Goal: Information Seeking & Learning: Learn about a topic

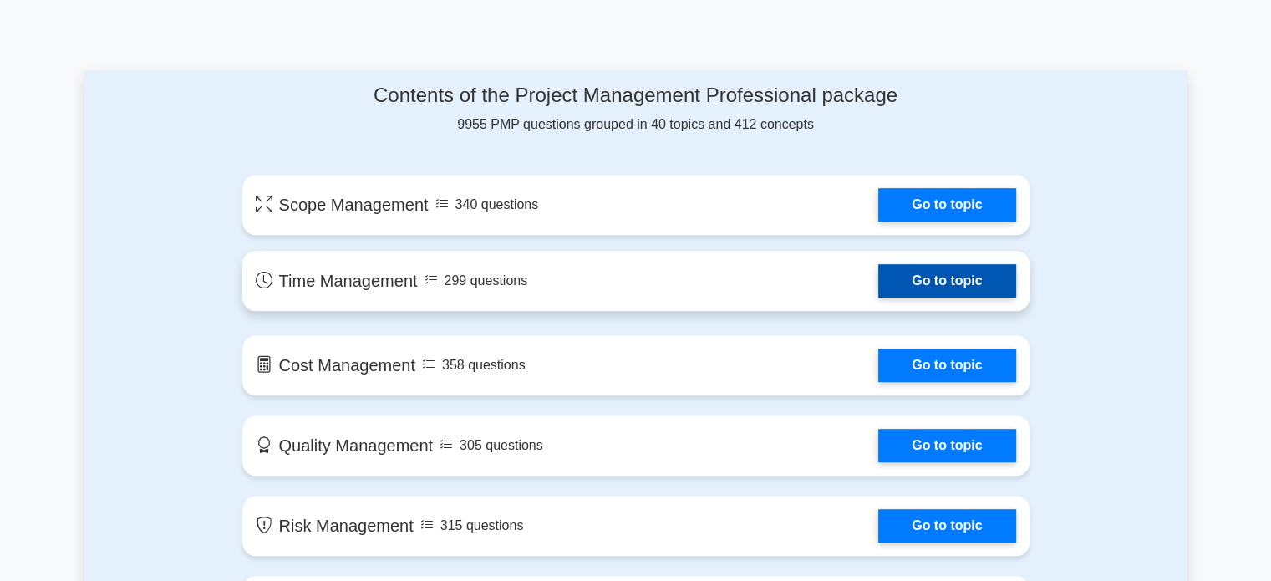
scroll to position [836, 0]
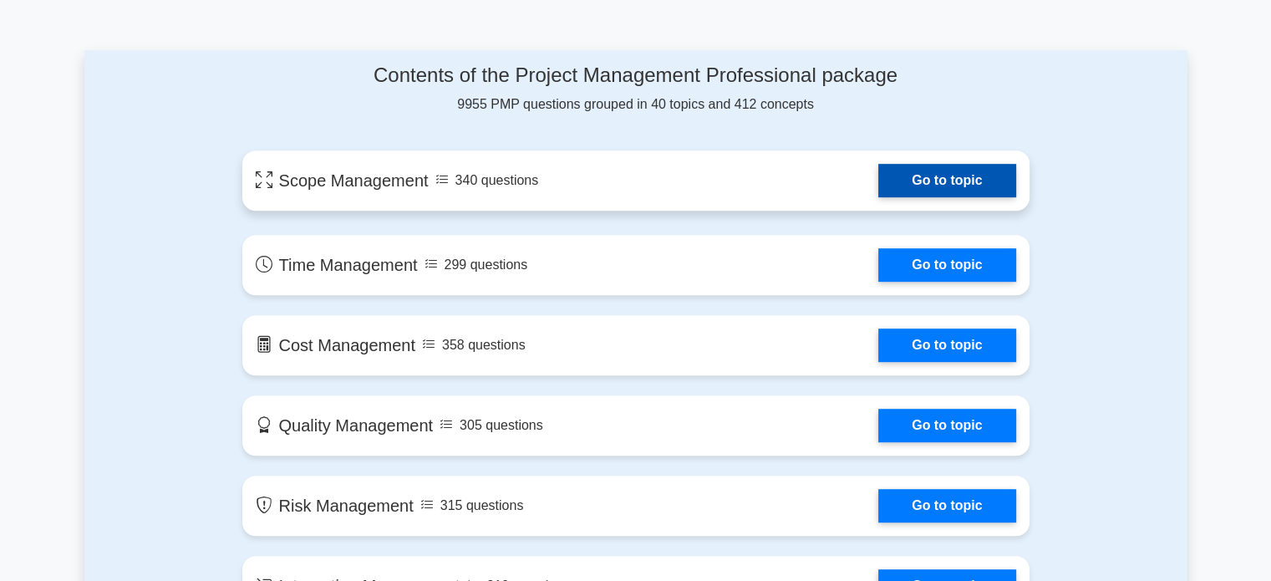
click at [921, 172] on link "Go to topic" at bounding box center [946, 180] width 137 height 33
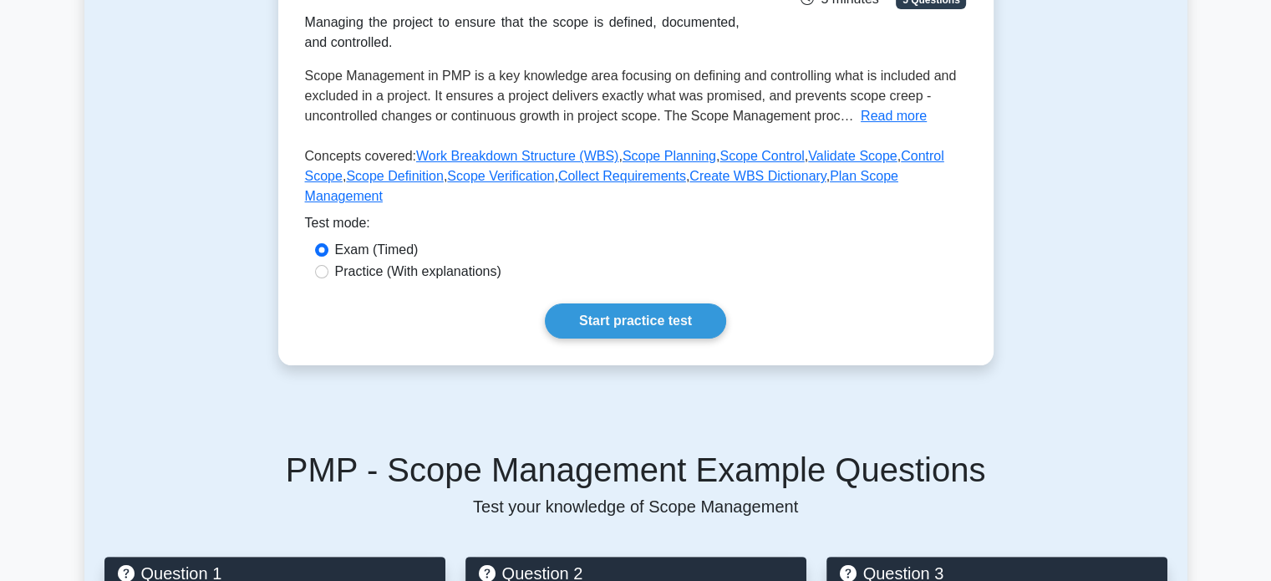
scroll to position [334, 0]
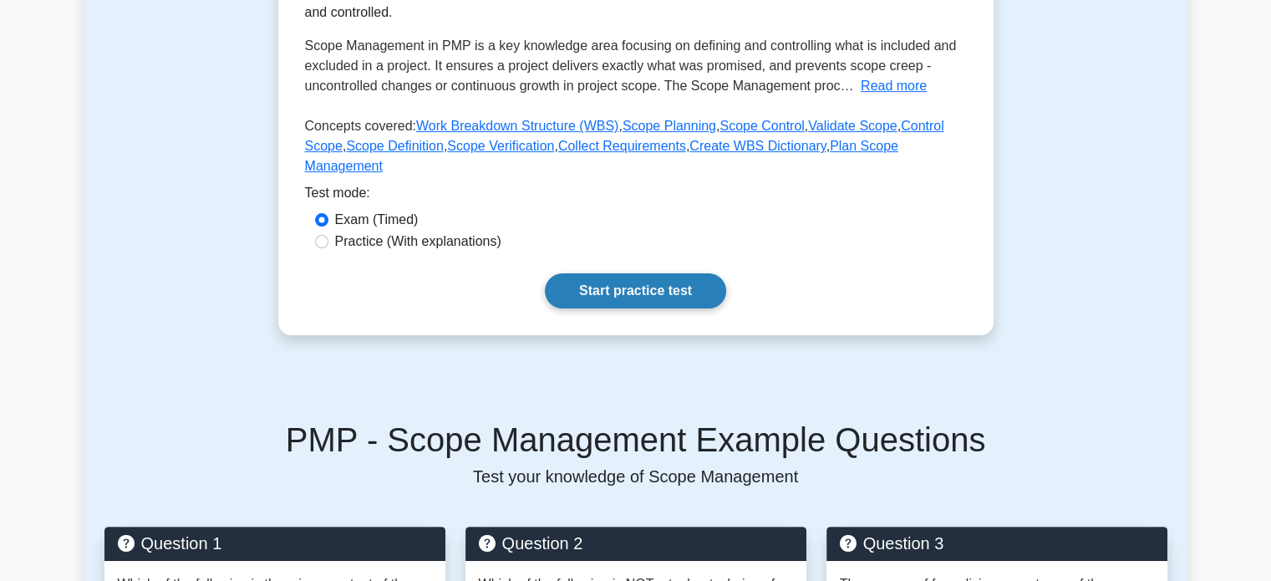
click at [662, 273] on link "Start practice test" at bounding box center [635, 290] width 181 height 35
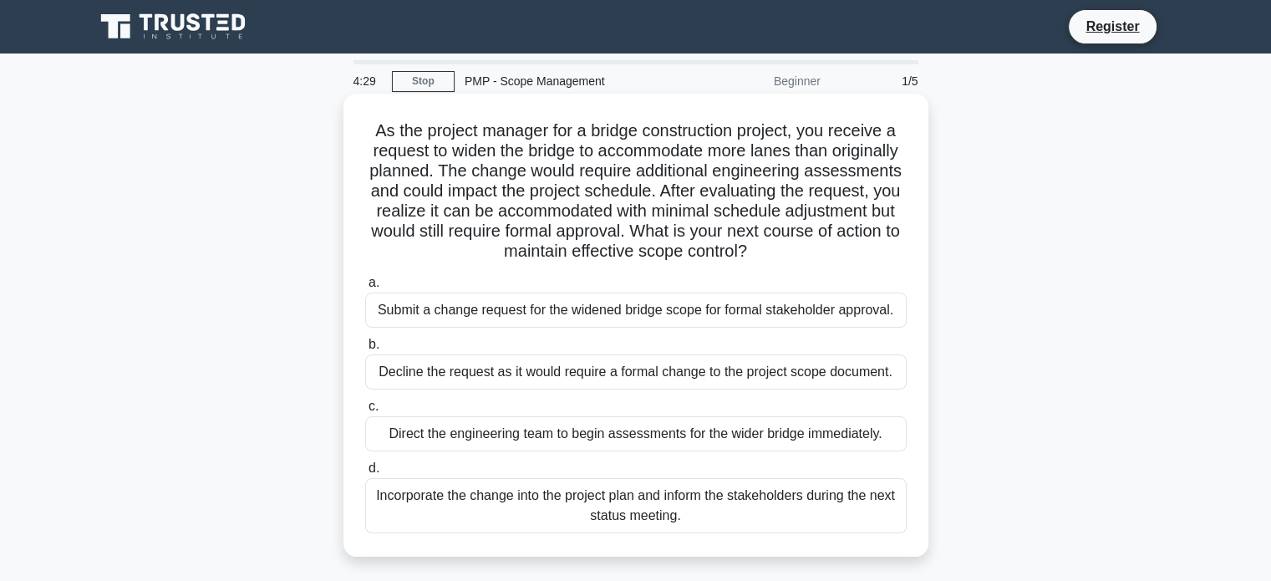
click at [511, 300] on div "Submit a change request for the widened bridge scope for formal stakeholder app…" at bounding box center [636, 309] width 542 height 35
click at [365, 288] on input "a. Submit a change request for the widened bridge scope for formal stakeholder …" at bounding box center [365, 282] width 0 height 11
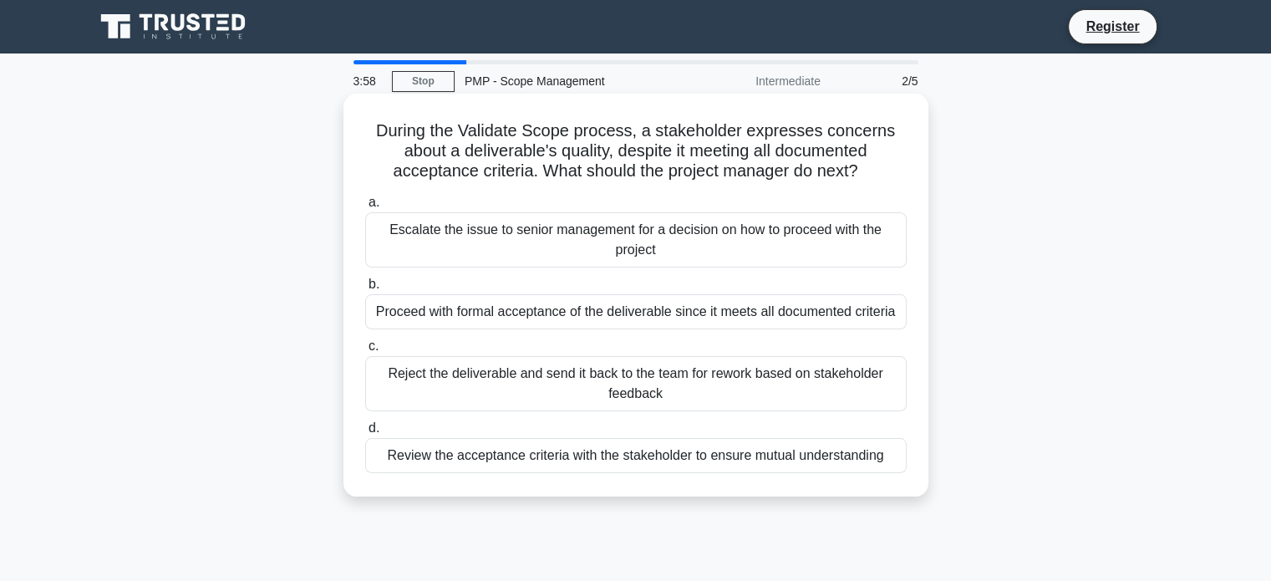
click at [544, 458] on div "Review the acceptance criteria with the stakeholder to ensure mutual understand…" at bounding box center [636, 455] width 542 height 35
click at [365, 434] on input "d. Review the acceptance criteria with the stakeholder to ensure mutual underst…" at bounding box center [365, 428] width 0 height 11
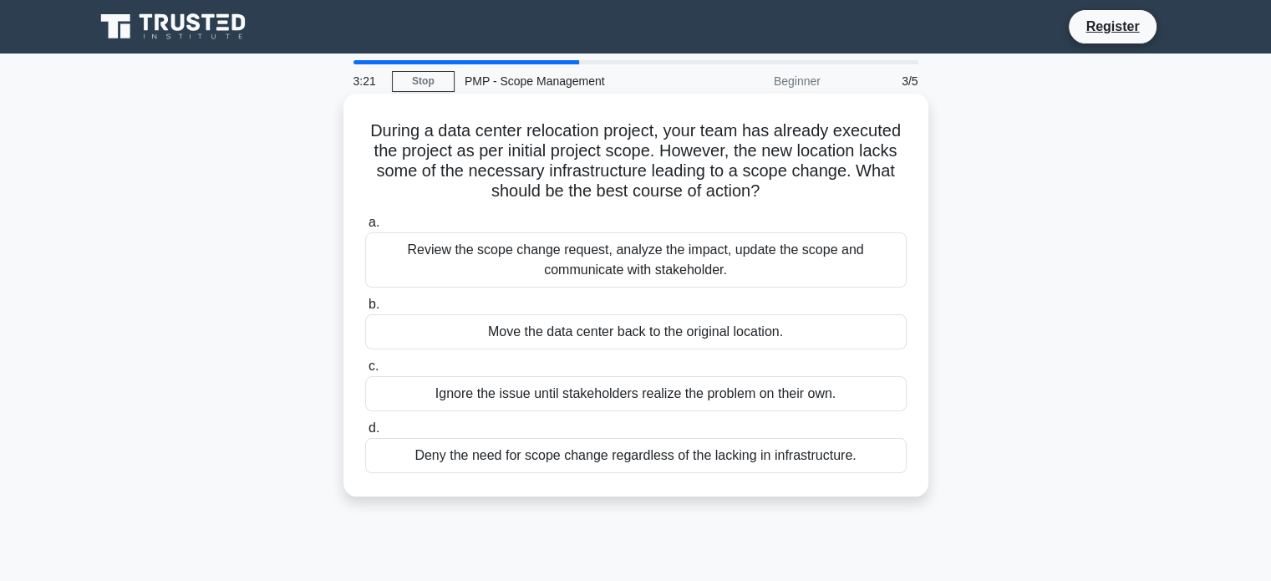
click at [634, 249] on div "Review the scope change request, analyze the impact, update the scope and commu…" at bounding box center [636, 259] width 542 height 55
click at [365, 228] on input "a. Review the scope change request, analyze the impact, update the scope and co…" at bounding box center [365, 222] width 0 height 11
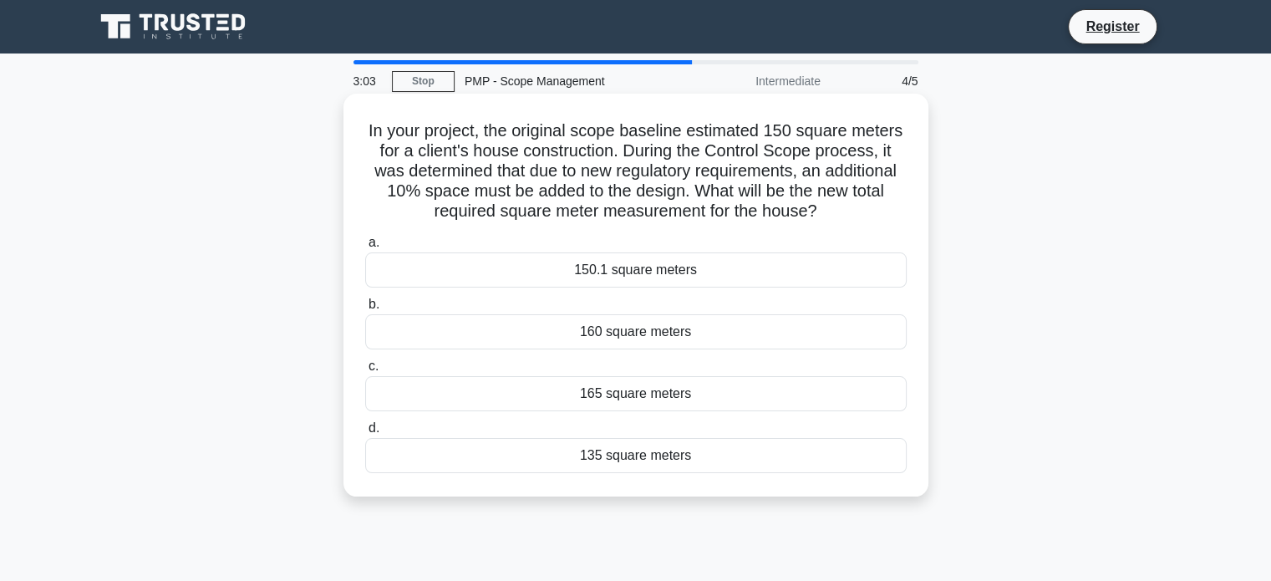
click at [602, 394] on div "165 square meters" at bounding box center [636, 393] width 542 height 35
click at [365, 372] on input "c. 165 square meters" at bounding box center [365, 366] width 0 height 11
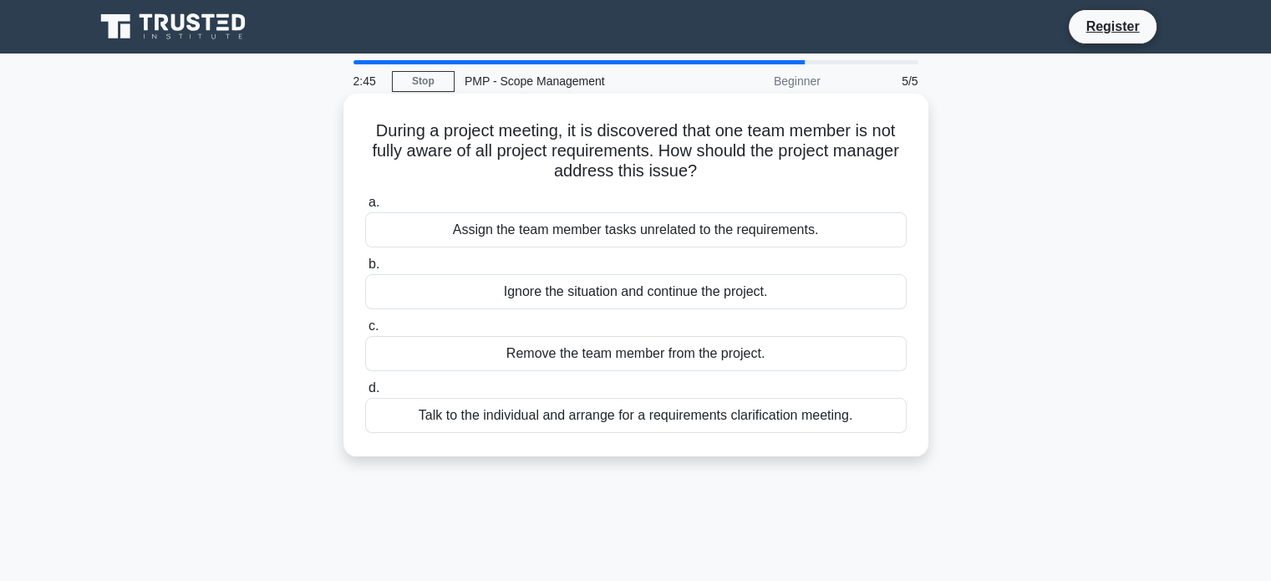
click at [545, 419] on div "Talk to the individual and arrange for a requirements clarification meeting." at bounding box center [636, 415] width 542 height 35
click at [365, 394] on input "d. Talk to the individual and arrange for a requirements clarification meeting." at bounding box center [365, 388] width 0 height 11
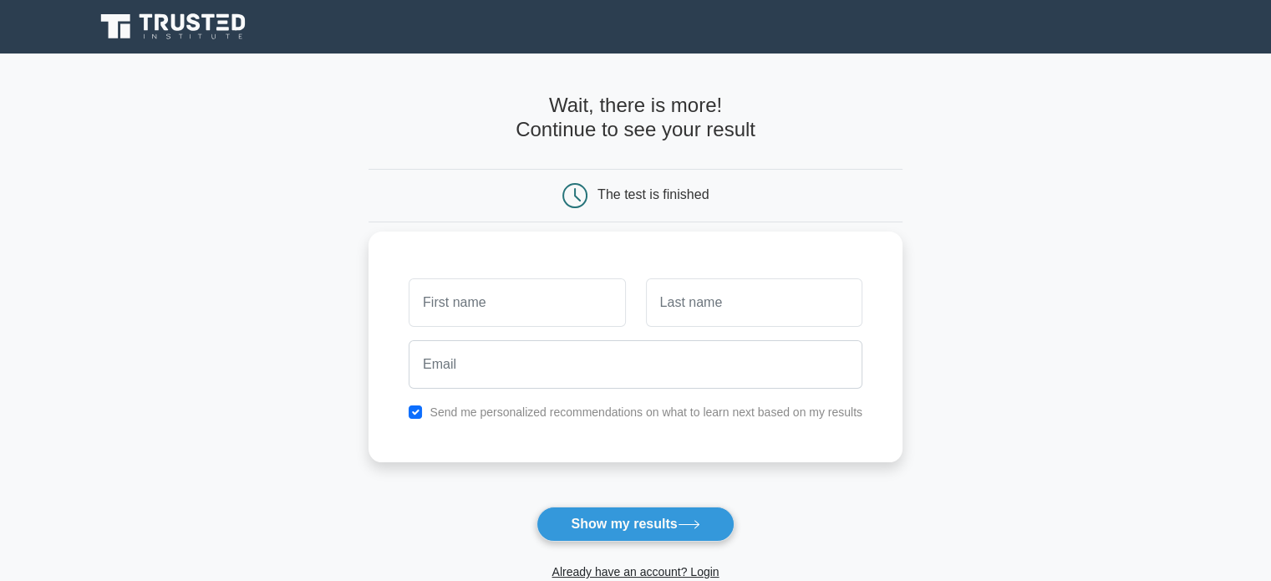
click at [539, 300] on input "text" at bounding box center [517, 302] width 216 height 48
type input "MARK"
click at [707, 313] on input "text" at bounding box center [754, 302] width 216 height 48
type input "CECCO"
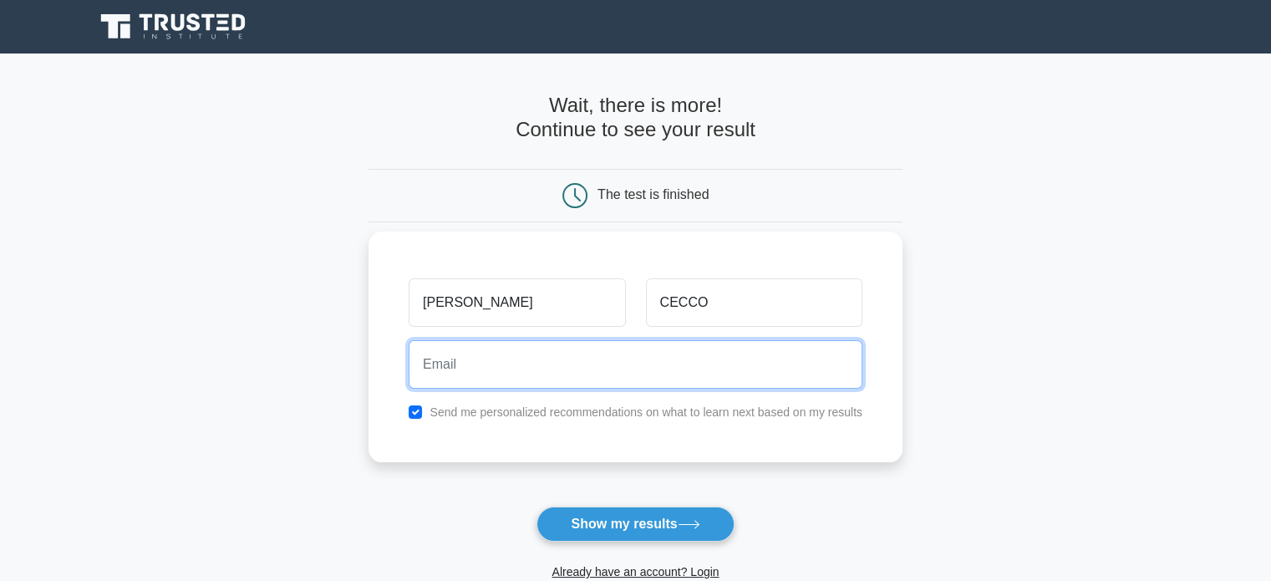
click at [552, 376] on input "email" at bounding box center [636, 364] width 454 height 48
type input "mark.cecco143@gmail.com"
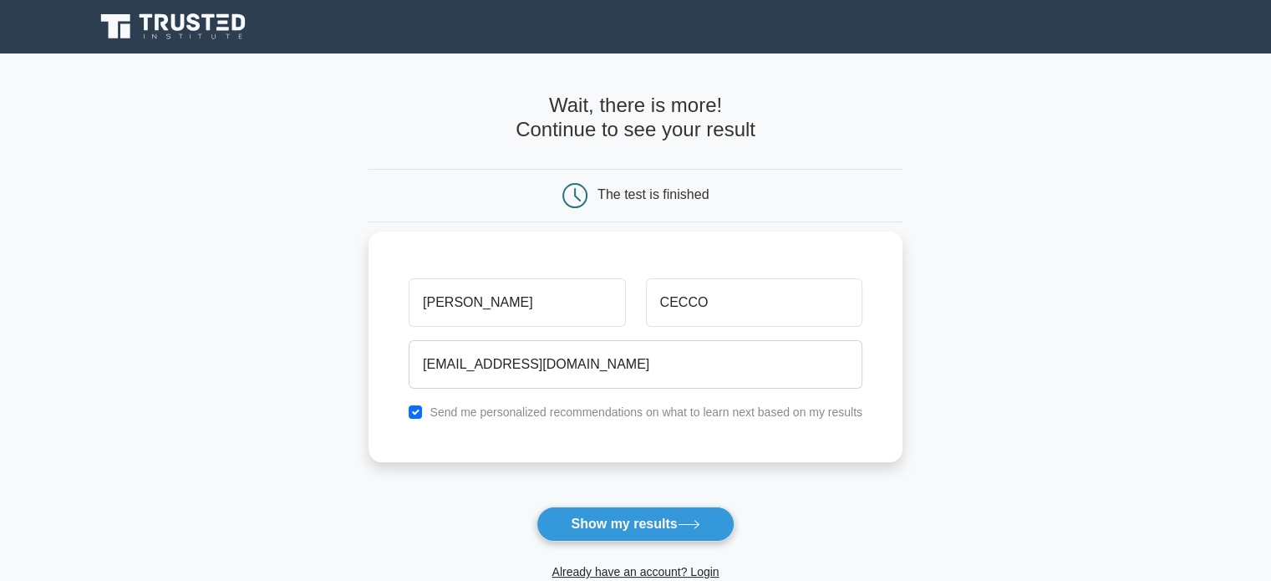
click at [481, 412] on label "Send me personalized recommendations on what to learn next based on my results" at bounding box center [646, 411] width 433 height 13
click at [418, 410] on input "checkbox" at bounding box center [415, 411] width 13 height 13
checkbox input "false"
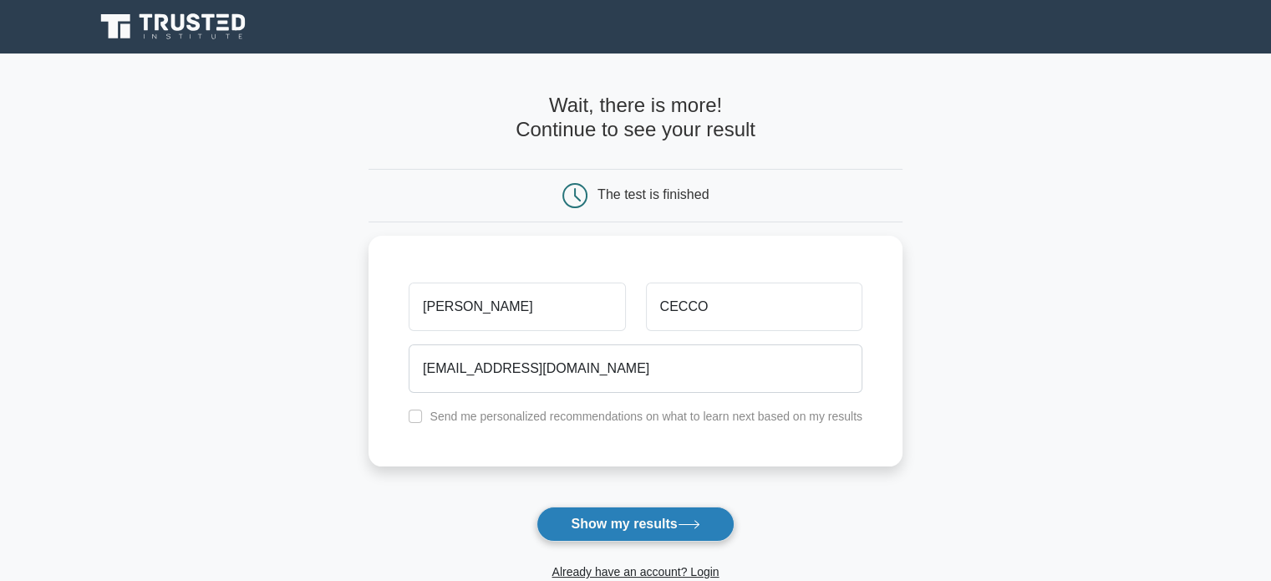
click at [602, 517] on button "Show my results" at bounding box center [634, 523] width 197 height 35
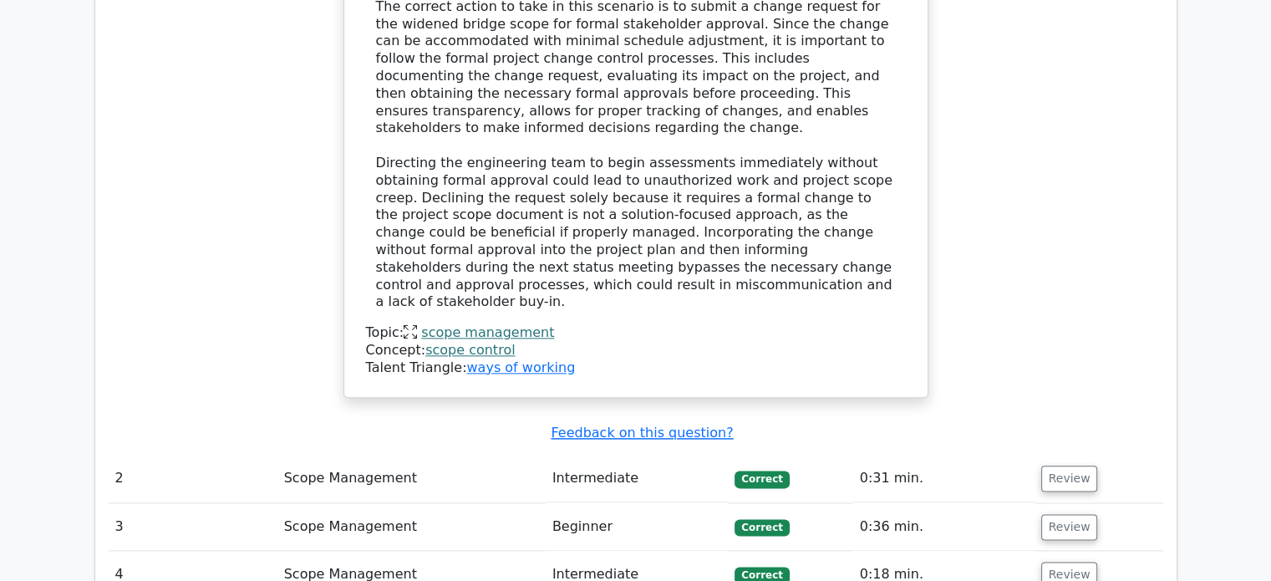
scroll to position [1922, 0]
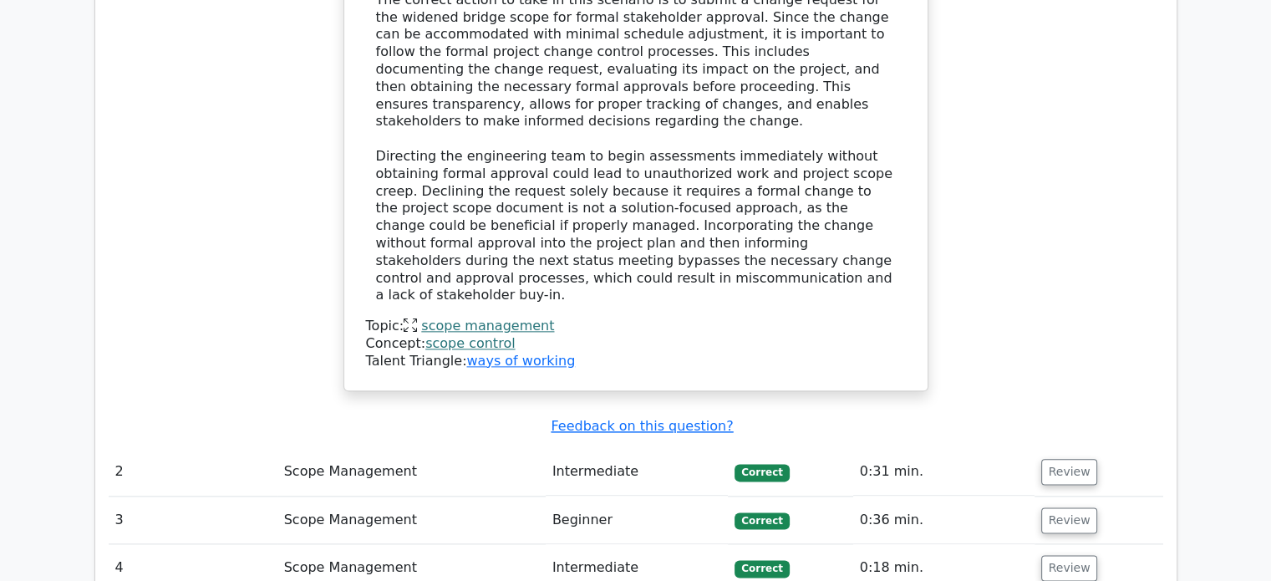
click at [437, 448] on td "Scope Management" at bounding box center [411, 472] width 268 height 48
click at [324, 448] on td "Scope Management" at bounding box center [411, 472] width 268 height 48
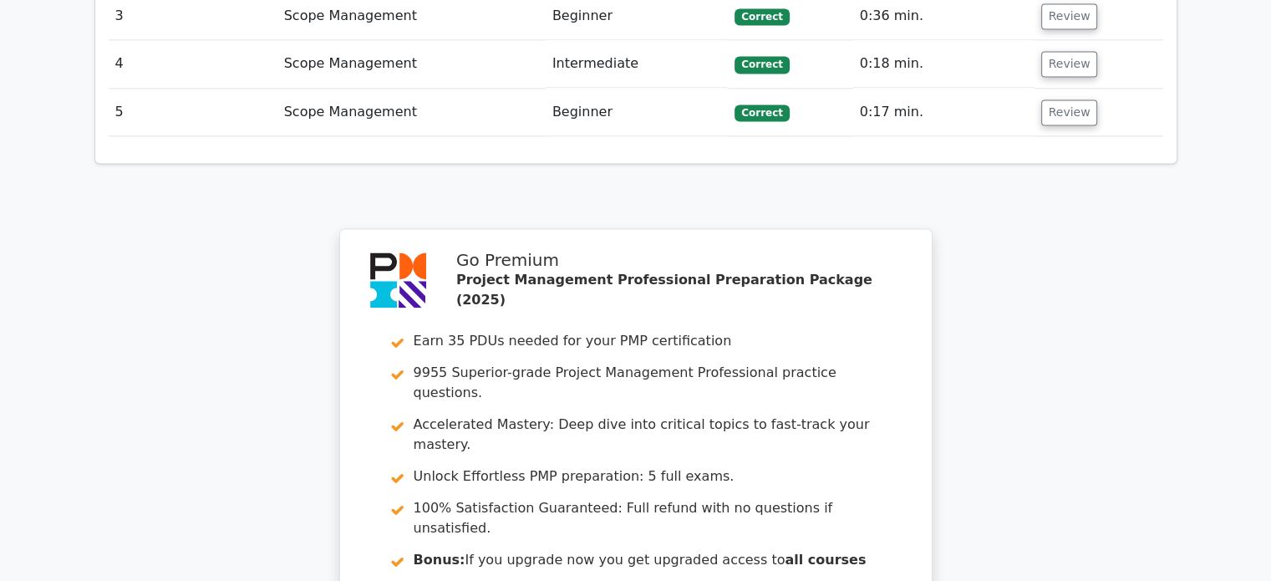
scroll to position [2423, 0]
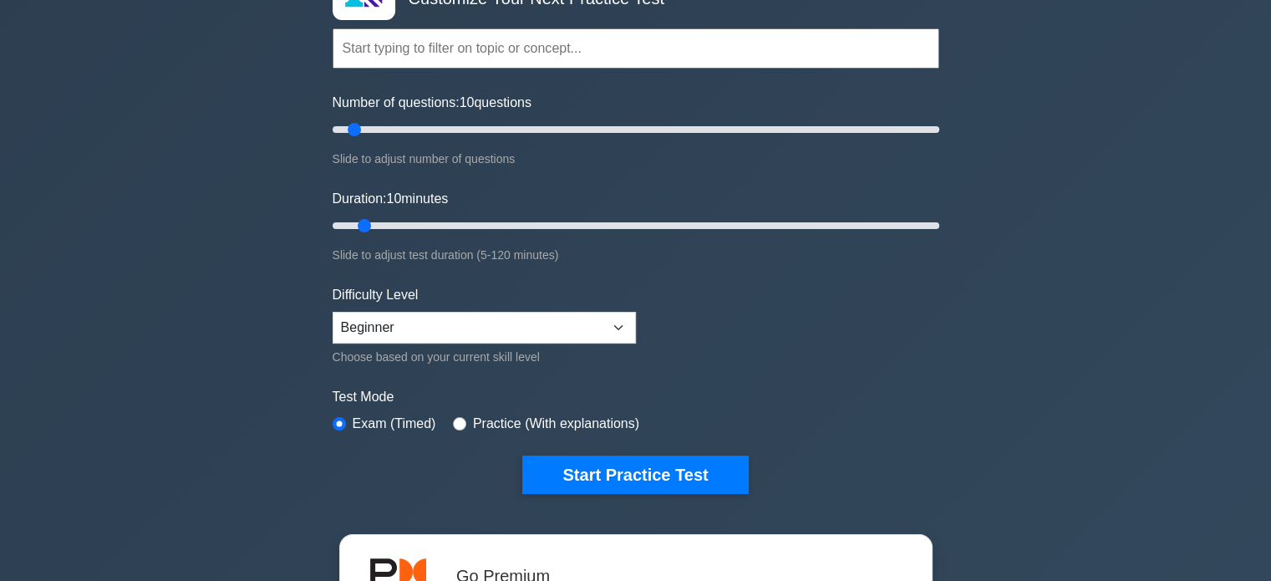
scroll to position [167, 0]
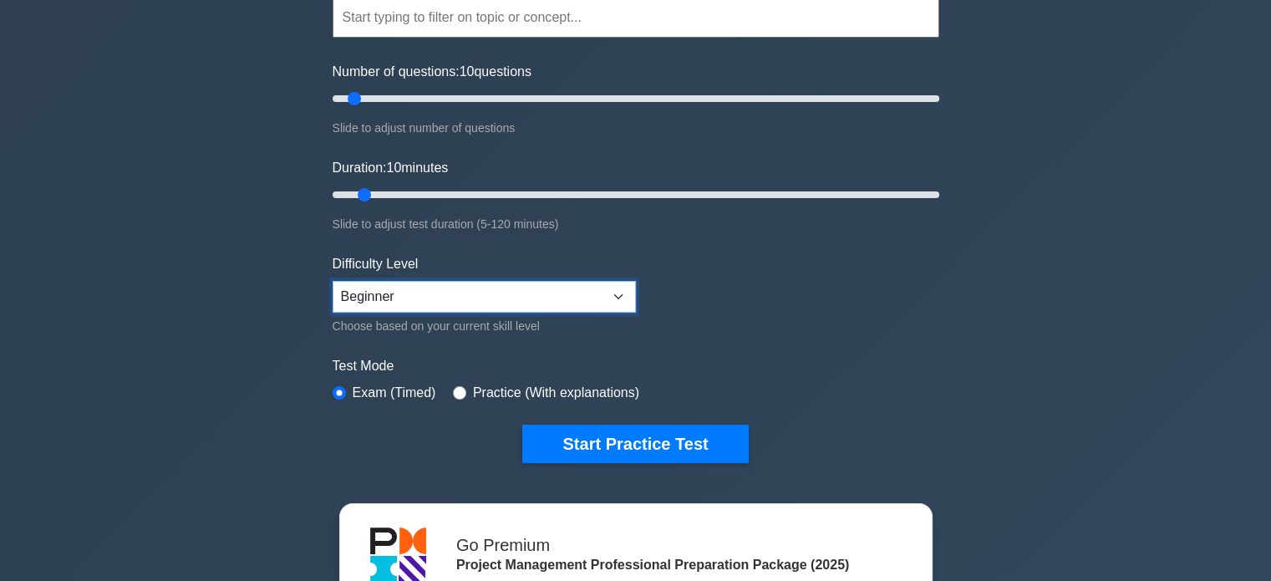
click at [362, 295] on select "Beginner Intermediate Expert" at bounding box center [484, 297] width 303 height 32
select select "expert"
click at [333, 281] on select "Beginner Intermediate Expert" at bounding box center [484, 297] width 303 height 32
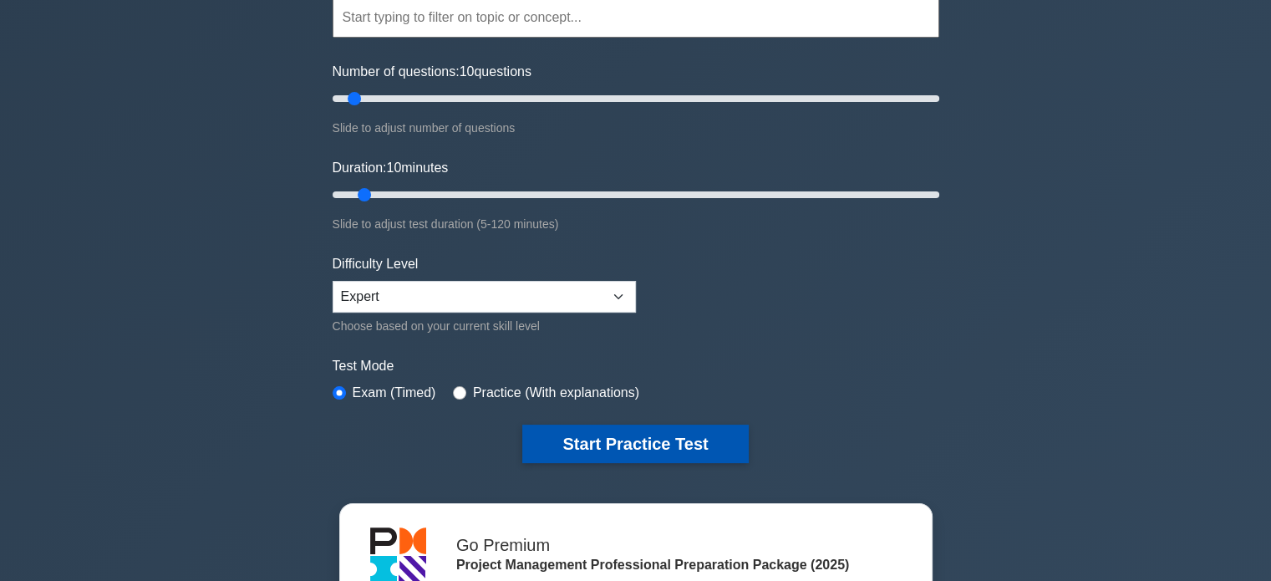
click at [621, 440] on button "Start Practice Test" at bounding box center [635, 444] width 226 height 38
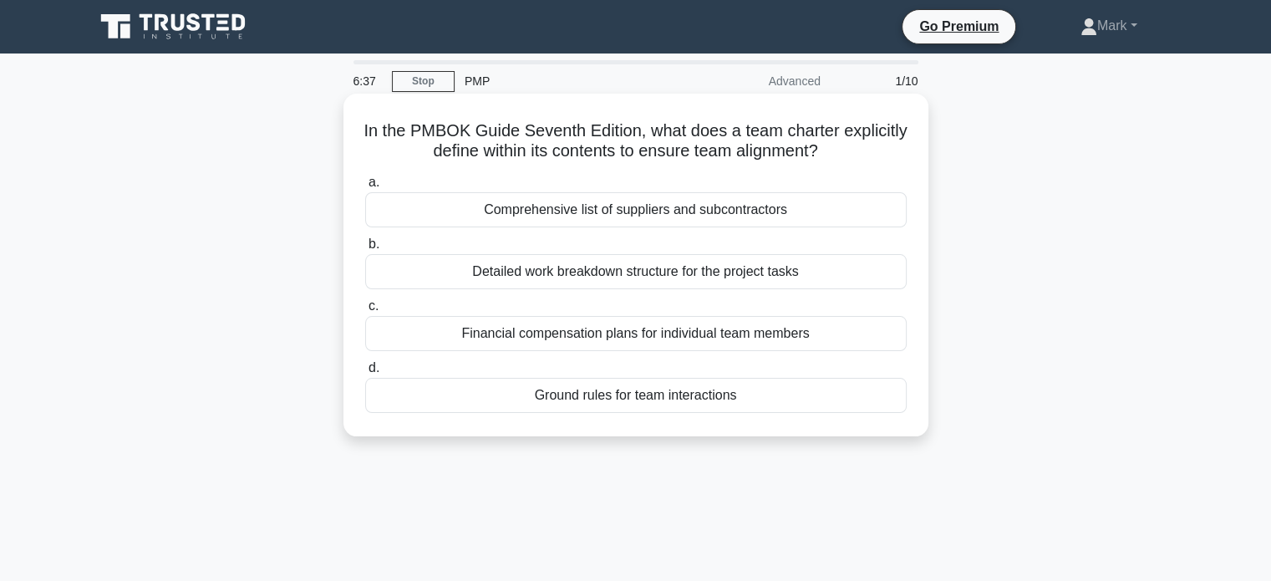
click at [636, 330] on div "Financial compensation plans for individual team members" at bounding box center [636, 333] width 542 height 35
click at [365, 312] on input "c. Financial compensation plans for individual team members" at bounding box center [365, 306] width 0 height 11
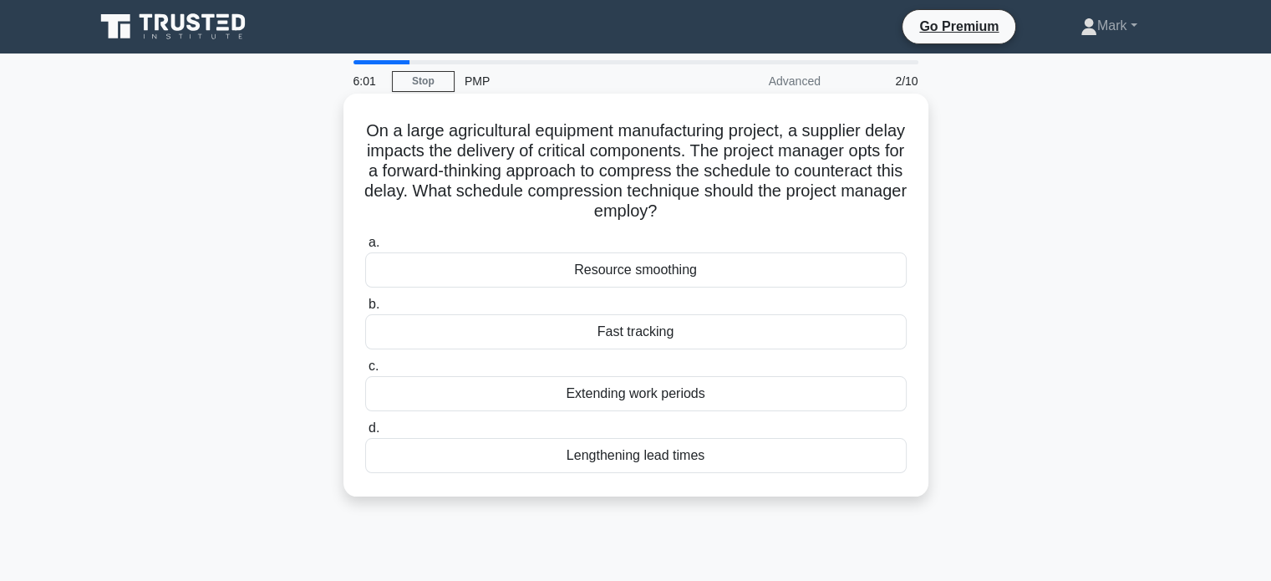
click at [652, 397] on div "Extending work periods" at bounding box center [636, 393] width 542 height 35
click at [365, 372] on input "c. Extending work periods" at bounding box center [365, 366] width 0 height 11
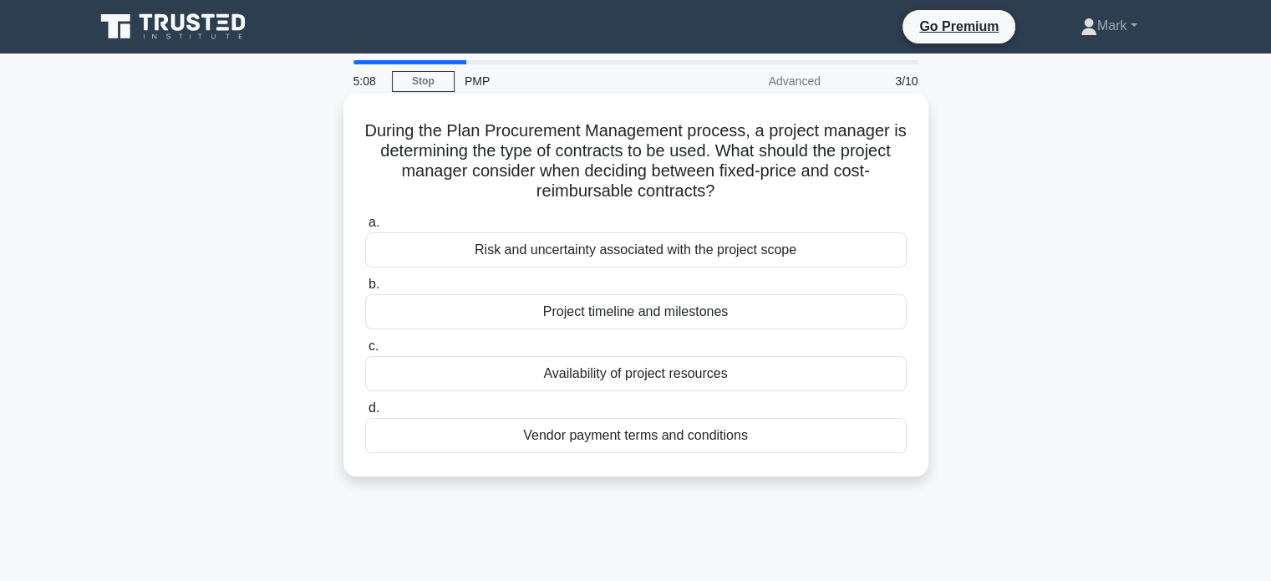
click at [672, 252] on div "Risk and uncertainty associated with the project scope" at bounding box center [636, 249] width 542 height 35
click at [365, 228] on input "a. Risk and uncertainty associated with the project scope" at bounding box center [365, 222] width 0 height 11
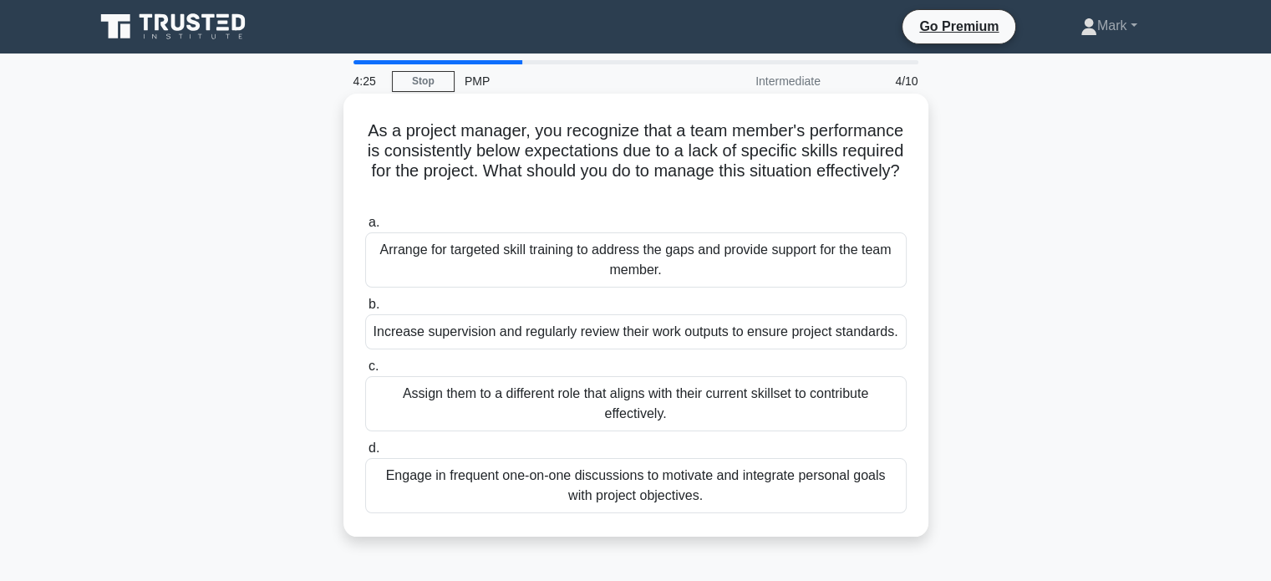
click at [689, 335] on div "Increase supervision and regularly review their work outputs to ensure project …" at bounding box center [636, 331] width 542 height 35
click at [365, 310] on input "b. Increase supervision and regularly review their work outputs to ensure proje…" at bounding box center [365, 304] width 0 height 11
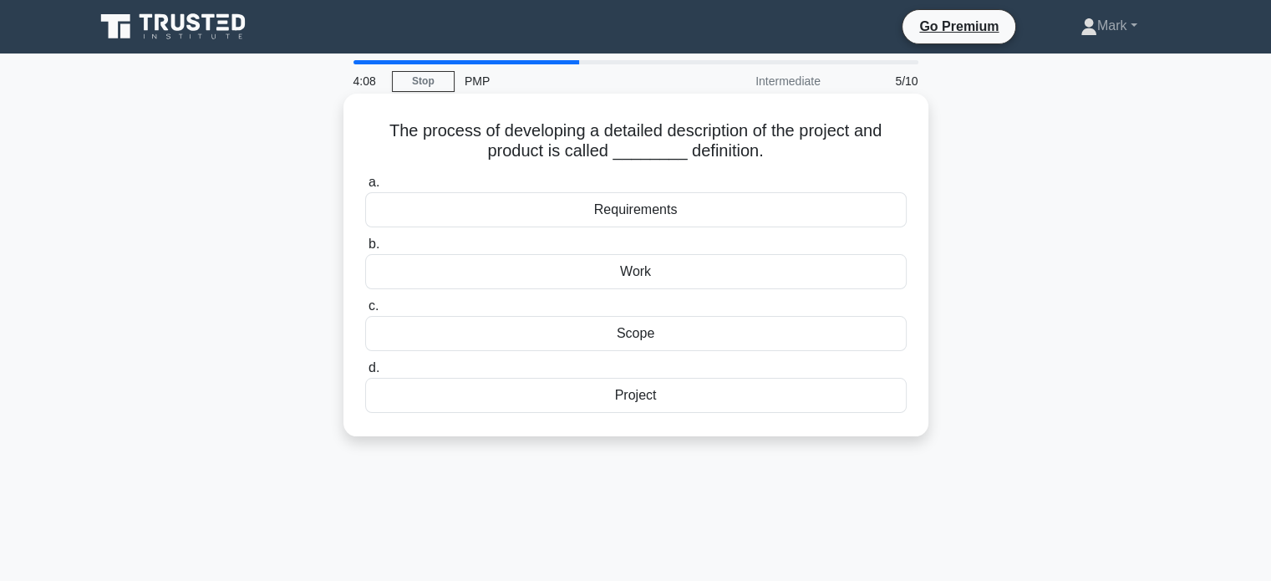
click at [635, 394] on div "Project" at bounding box center [636, 395] width 542 height 35
click at [365, 374] on input "d. Project" at bounding box center [365, 368] width 0 height 11
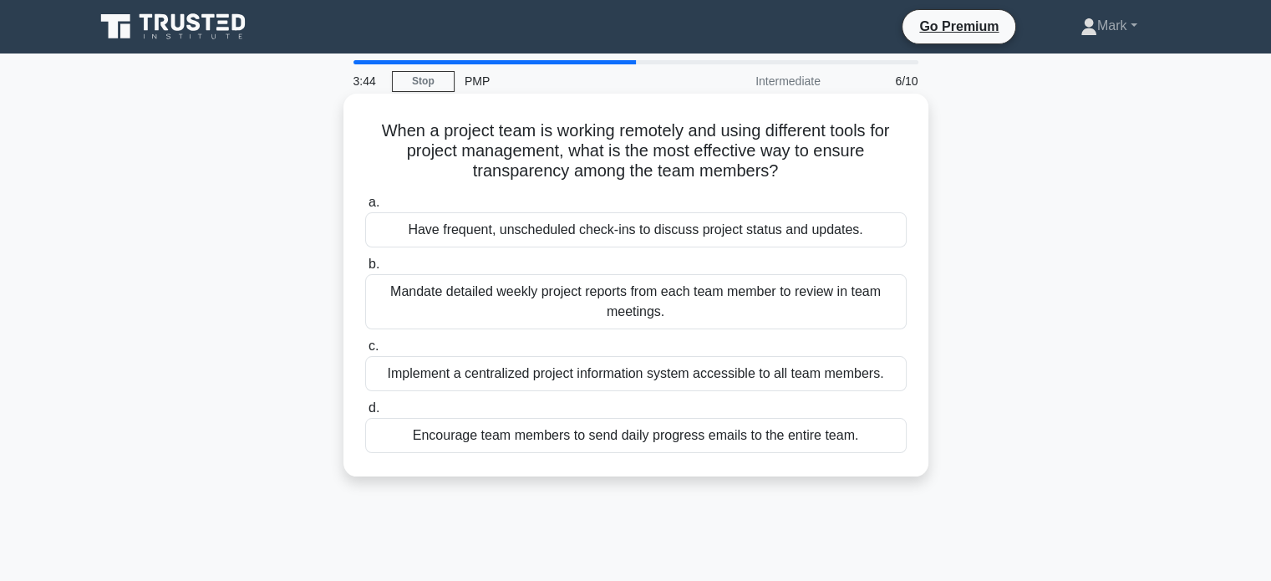
click at [643, 379] on div "Implement a centralized project information system accessible to all team membe…" at bounding box center [636, 373] width 542 height 35
click at [365, 352] on input "c. Implement a centralized project information system accessible to all team me…" at bounding box center [365, 346] width 0 height 11
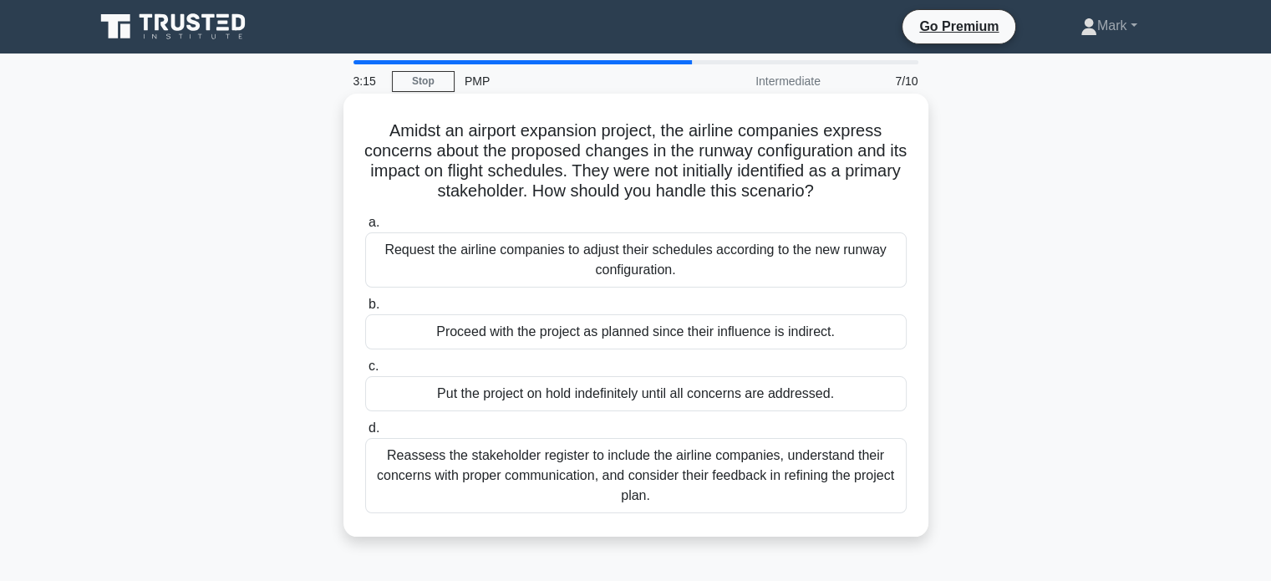
click at [581, 471] on div "Reassess the stakeholder register to include the airline companies, understand …" at bounding box center [636, 475] width 542 height 75
click at [365, 434] on input "d. Reassess the stakeholder register to include the airline companies, understa…" at bounding box center [365, 428] width 0 height 11
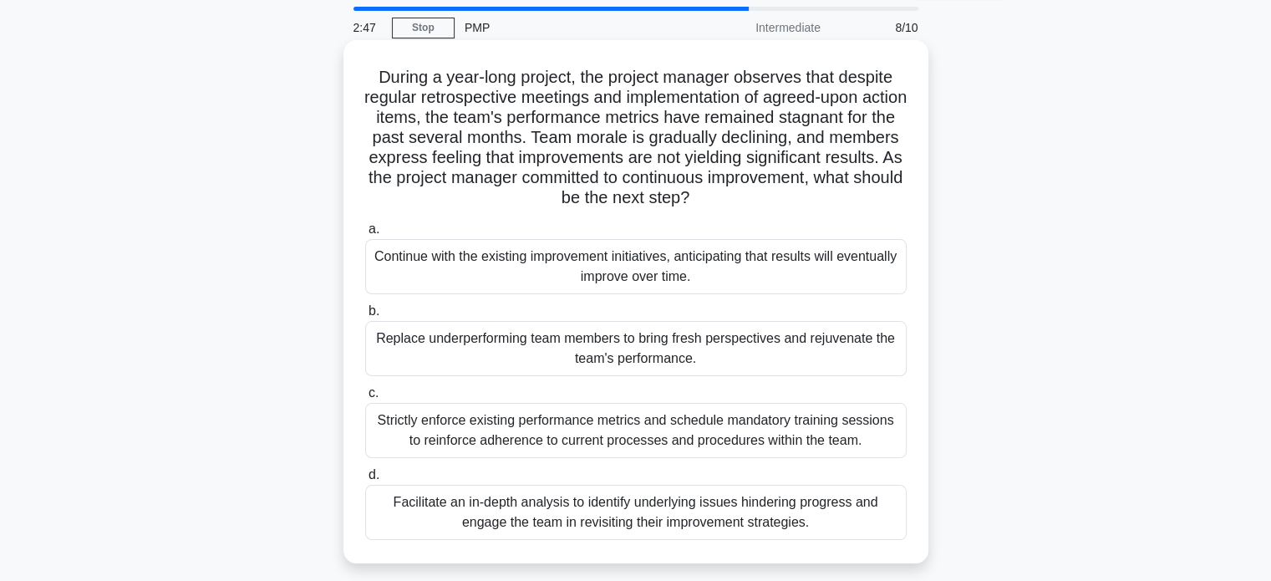
scroll to position [84, 0]
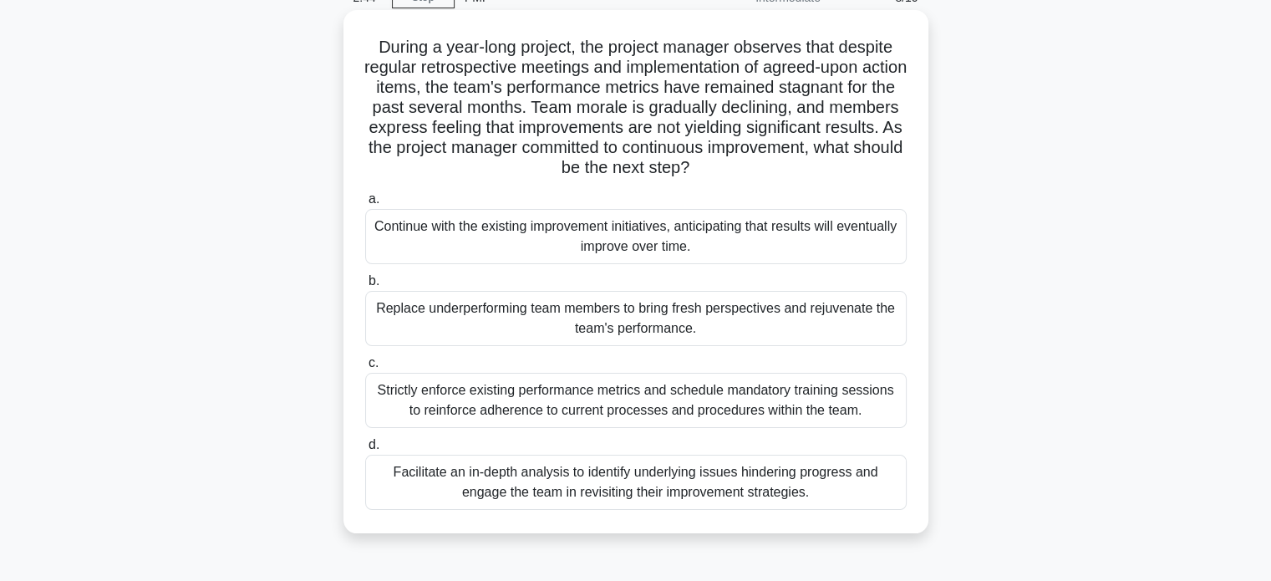
click at [599, 483] on div "Facilitate an in-depth analysis to identify underlying issues hindering progres…" at bounding box center [636, 482] width 542 height 55
click at [365, 450] on input "d. Facilitate an in-depth analysis to identify underlying issues hindering prog…" at bounding box center [365, 445] width 0 height 11
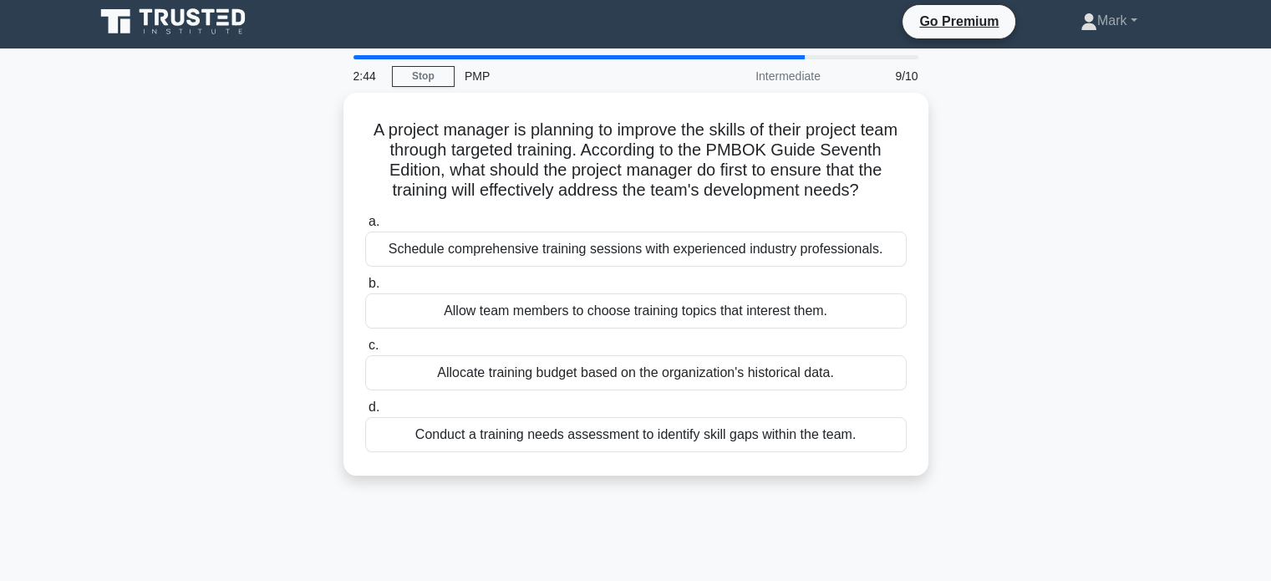
scroll to position [0, 0]
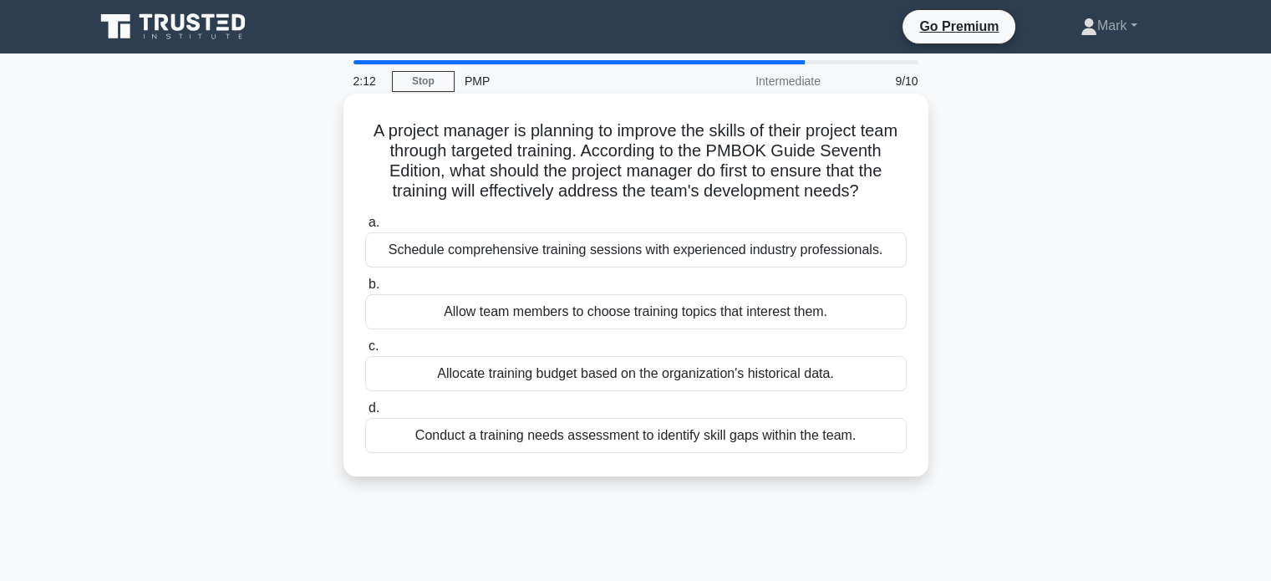
click at [659, 453] on div "Conduct a training needs assessment to identify skill gaps within the team." at bounding box center [636, 435] width 542 height 35
click at [365, 414] on input "d. Conduct a training needs assessment to identify skill gaps within the team." at bounding box center [365, 408] width 0 height 11
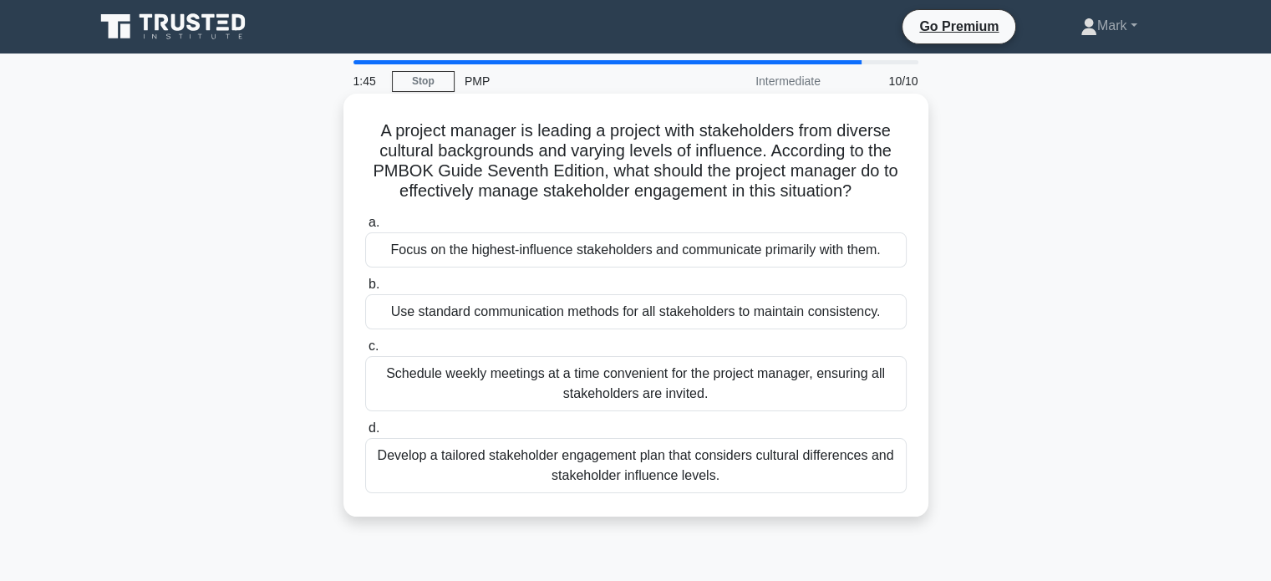
click at [745, 470] on div "Develop a tailored stakeholder engagement plan that considers cultural differen…" at bounding box center [636, 465] width 542 height 55
click at [365, 434] on input "d. Develop a tailored stakeholder engagement plan that considers cultural diffe…" at bounding box center [365, 428] width 0 height 11
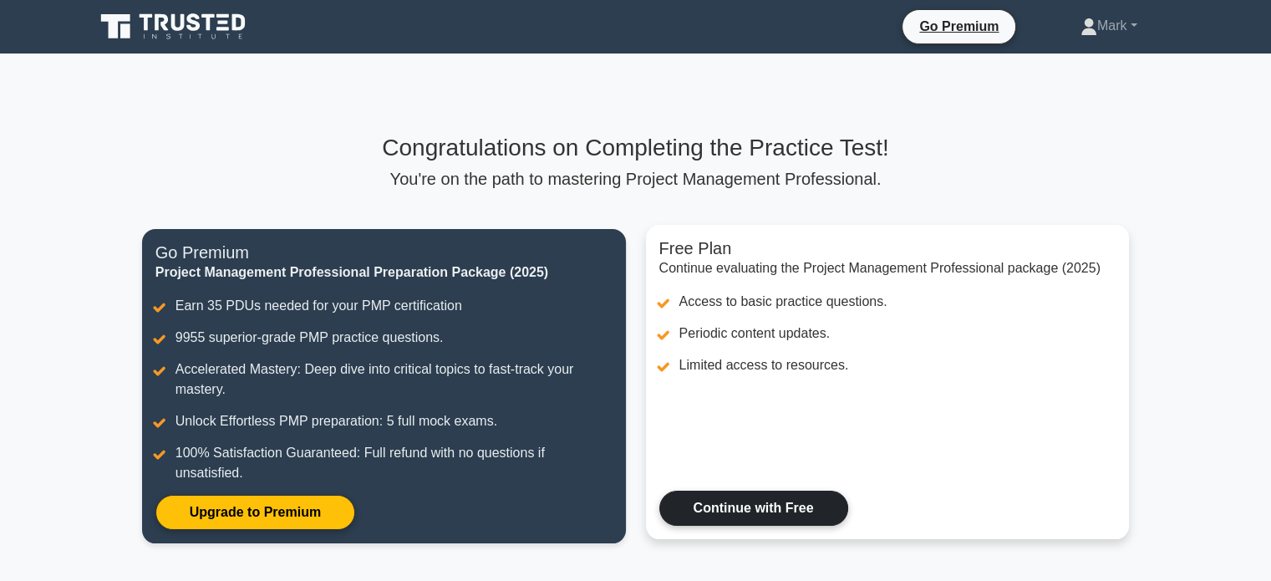
click at [737, 499] on link "Continue with Free" at bounding box center [753, 508] width 189 height 35
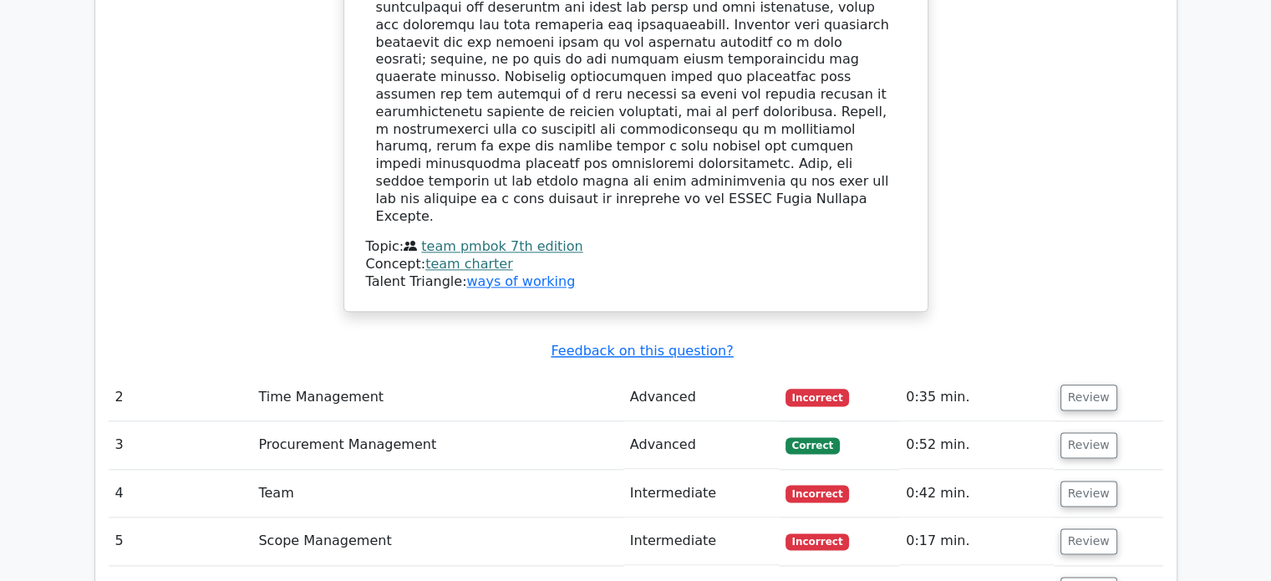
scroll to position [2006, 0]
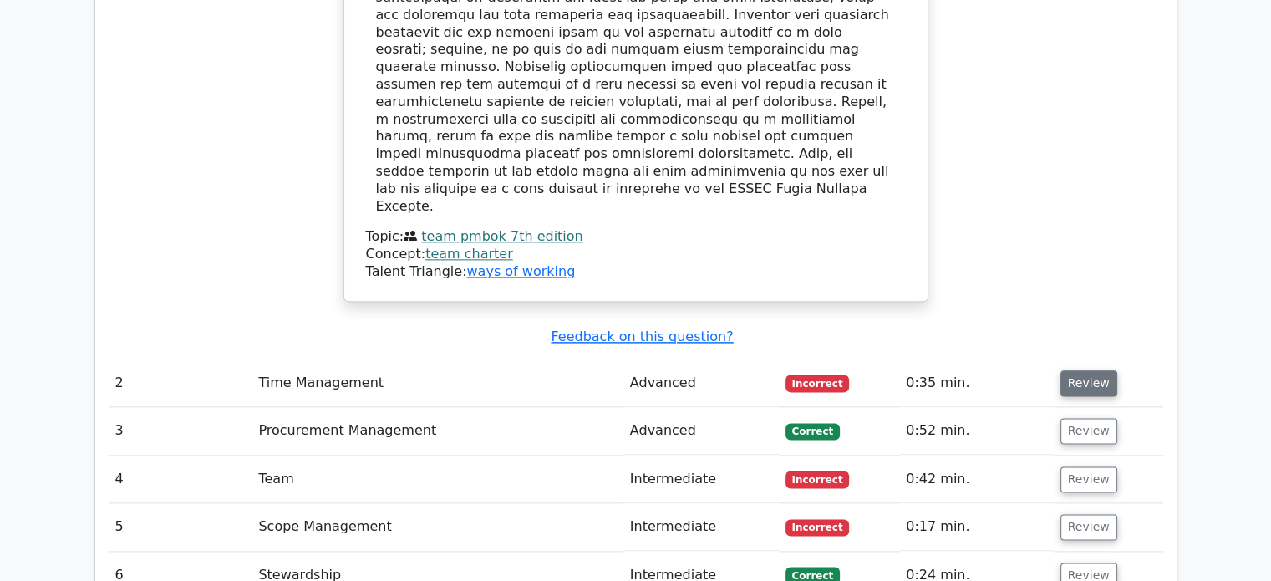
click at [1088, 370] on button "Review" at bounding box center [1088, 383] width 57 height 26
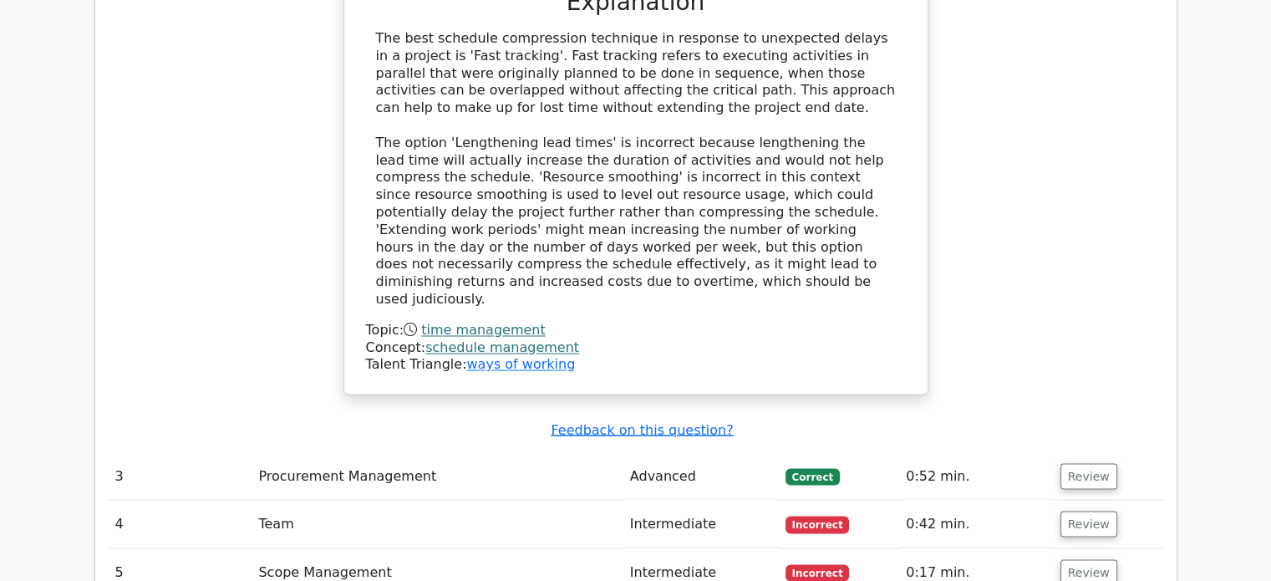
scroll to position [2841, 0]
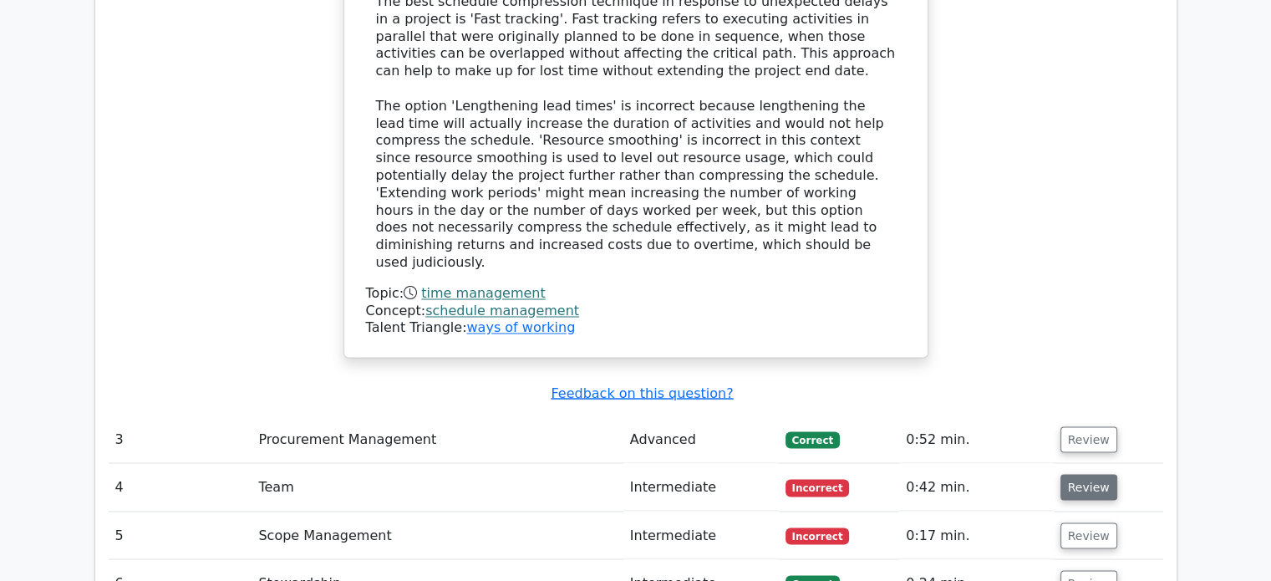
click at [1090, 474] on button "Review" at bounding box center [1088, 487] width 57 height 26
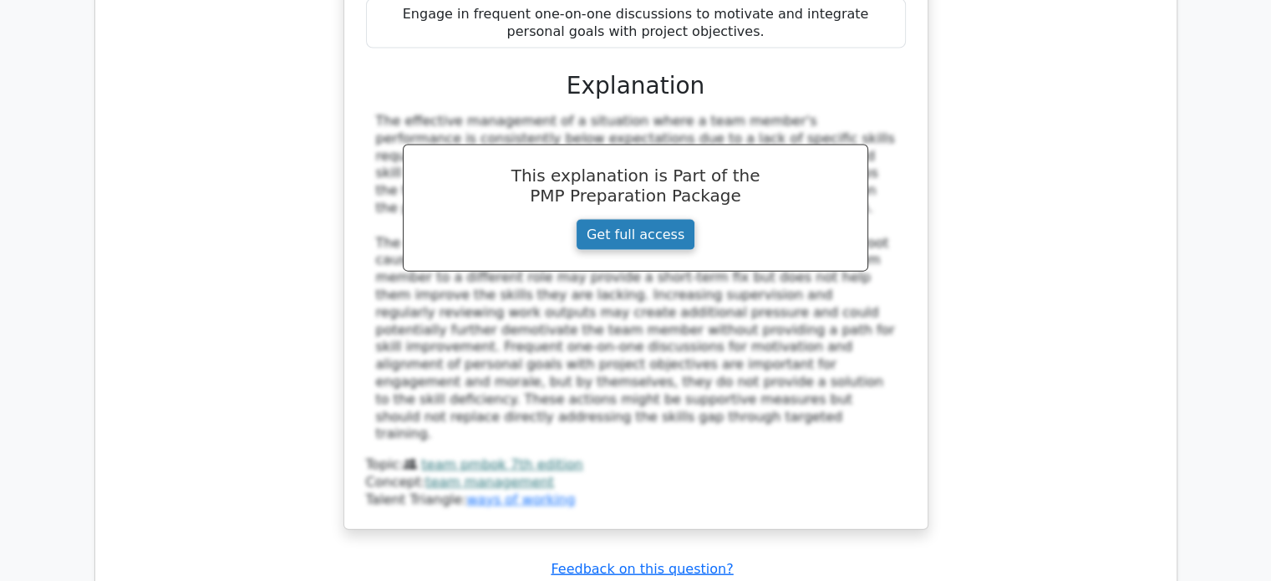
scroll to position [3844, 0]
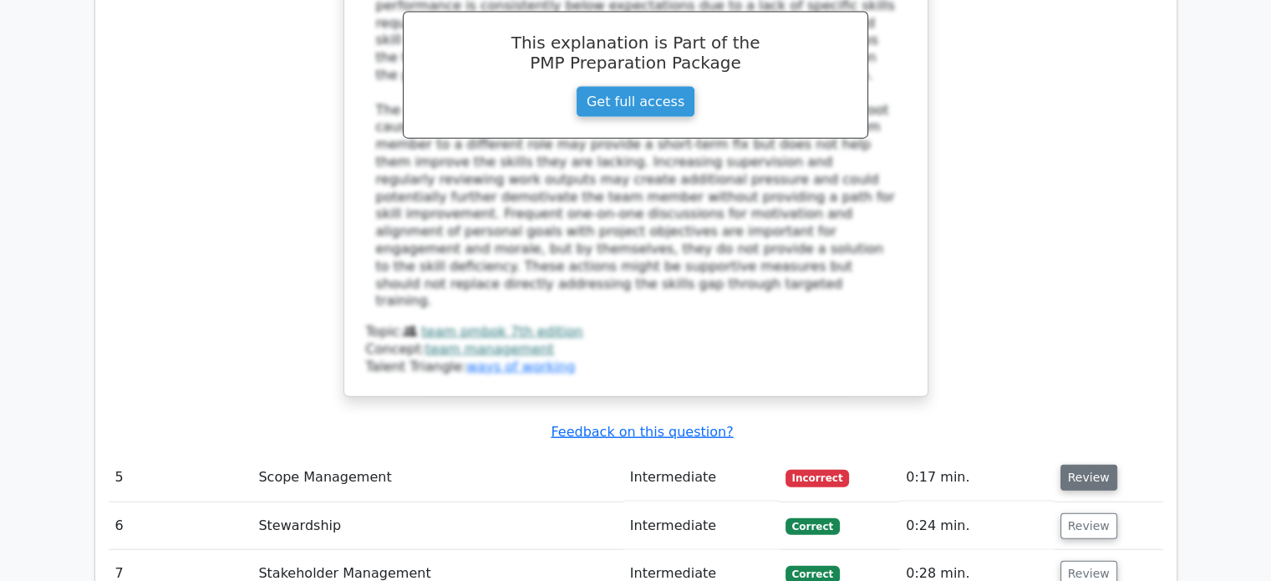
click at [1075, 465] on button "Review" at bounding box center [1088, 478] width 57 height 26
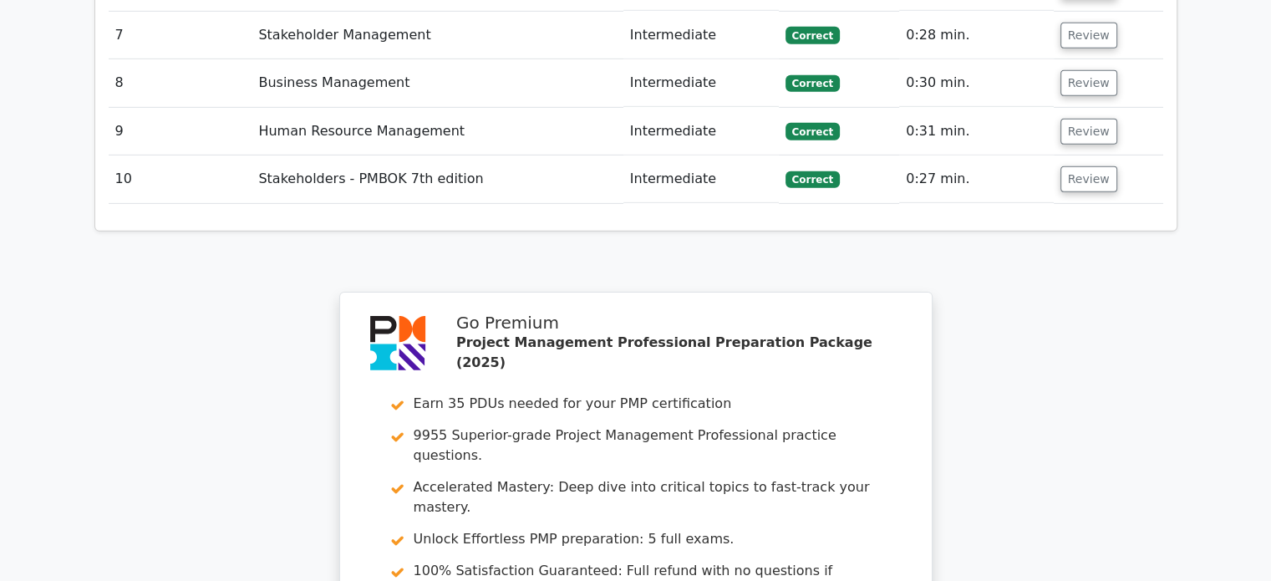
scroll to position [5548, 0]
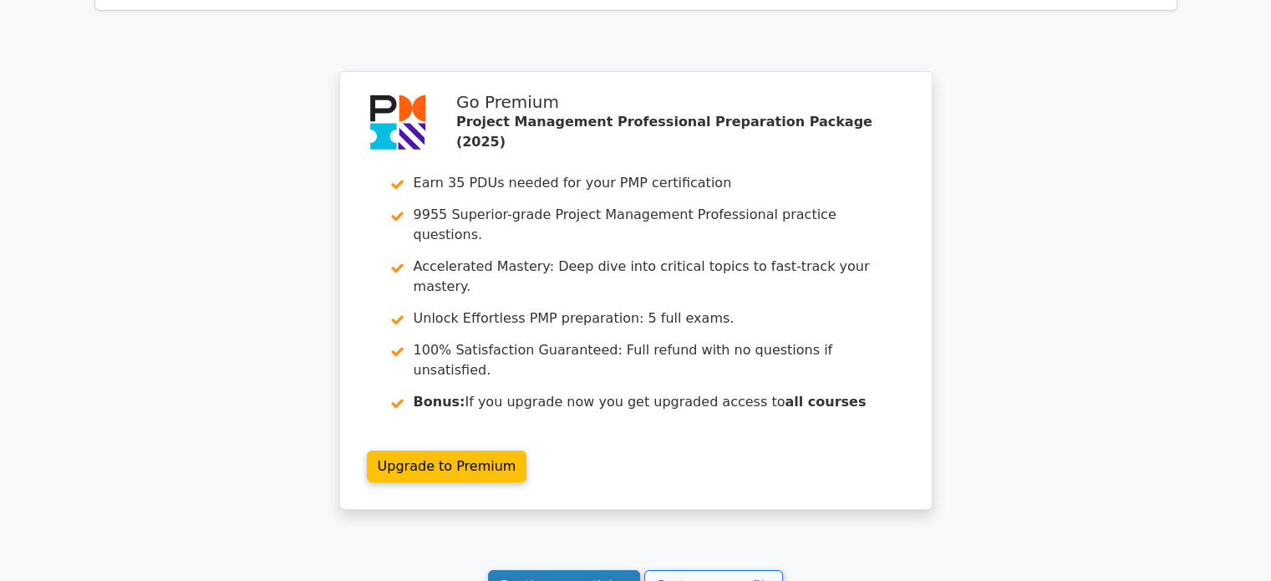
click at [610, 570] on link "Continue practicing" at bounding box center [564, 586] width 153 height 32
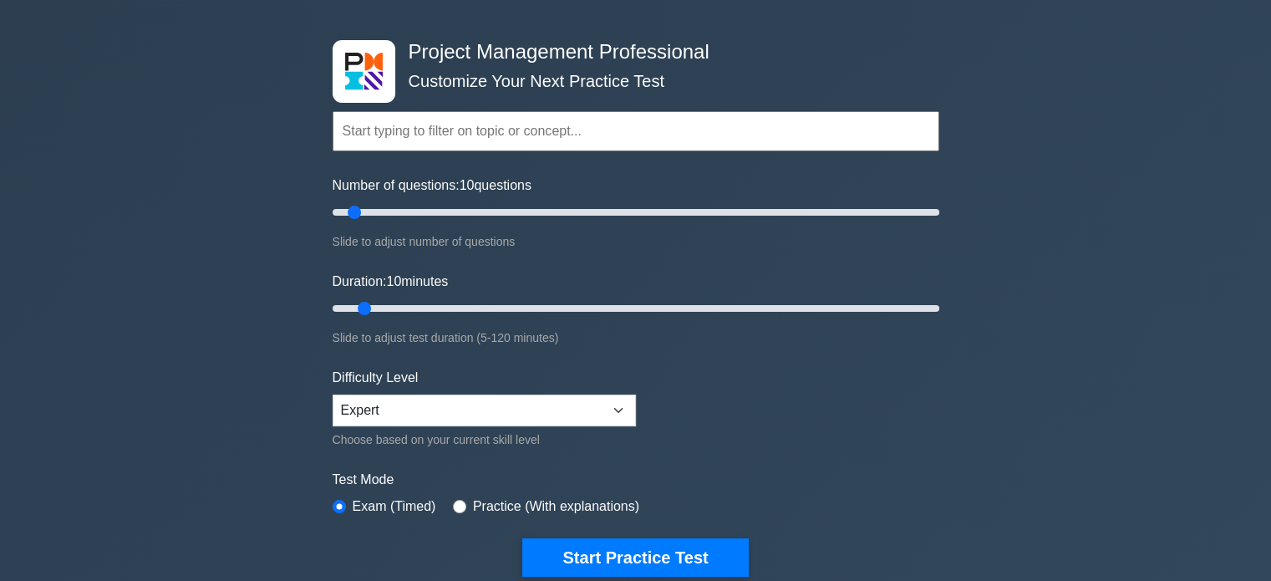
scroll to position [84, 0]
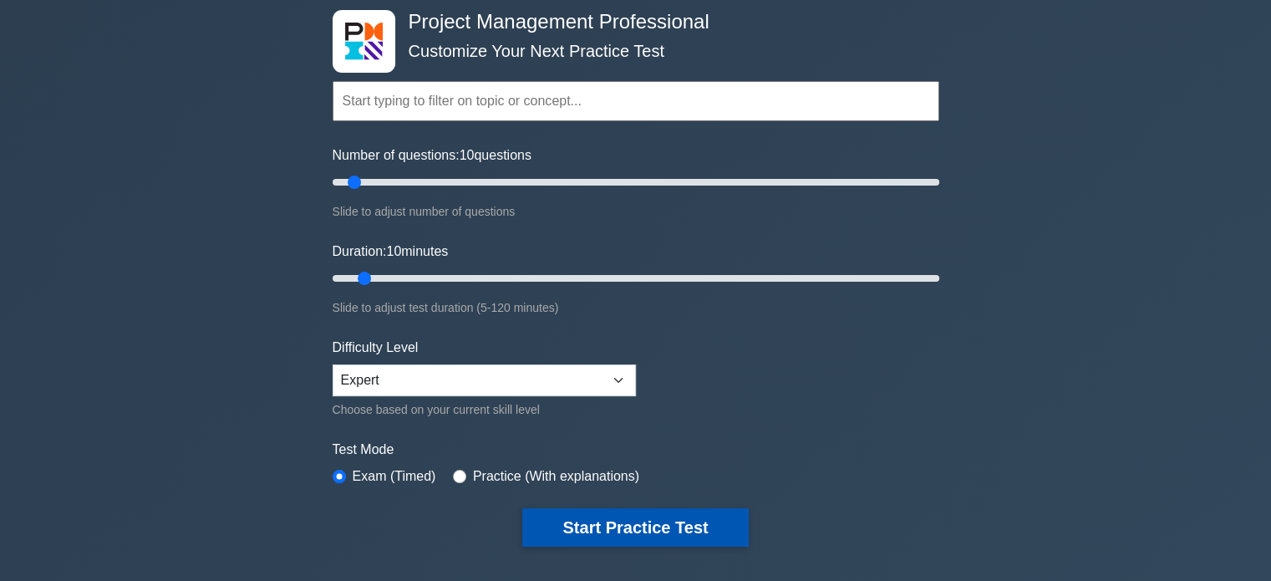
click at [702, 526] on button "Start Practice Test" at bounding box center [635, 527] width 226 height 38
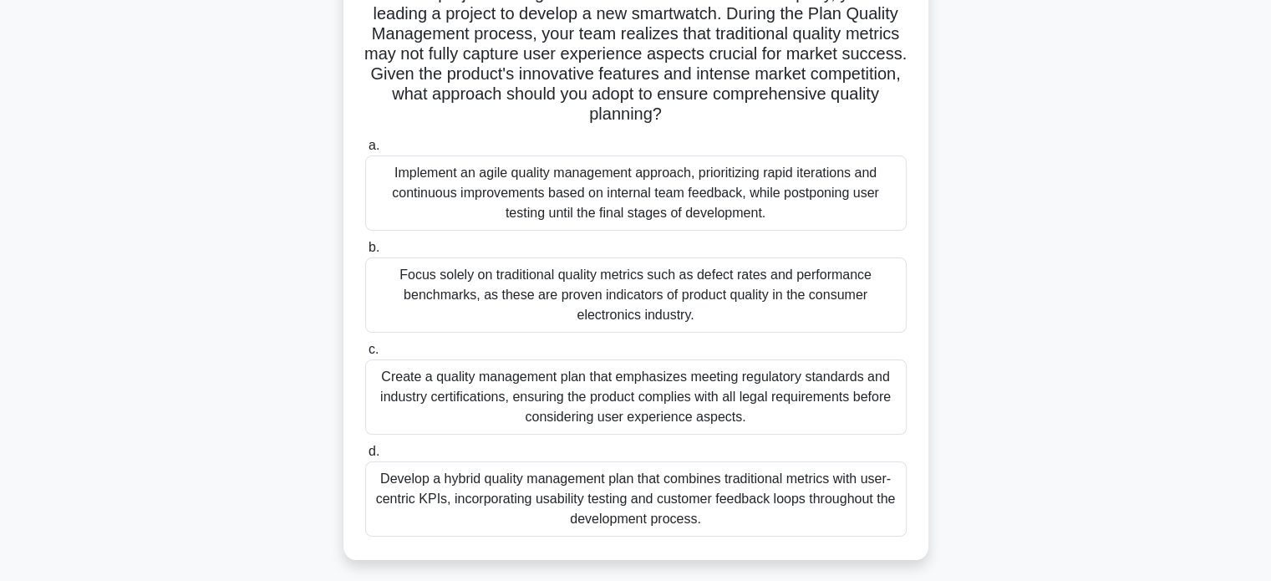
scroll to position [167, 0]
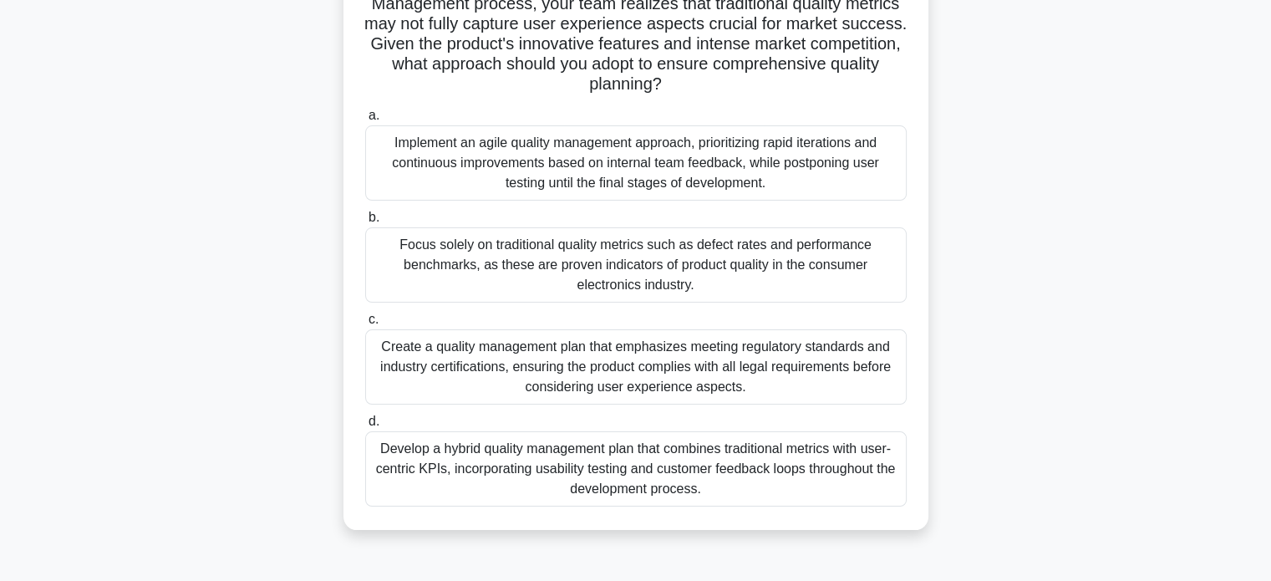
click at [648, 471] on div "Develop a hybrid quality management plan that combines traditional metrics with…" at bounding box center [636, 468] width 542 height 75
click at [365, 427] on input "d. Develop a hybrid quality management plan that combines traditional metrics w…" at bounding box center [365, 421] width 0 height 11
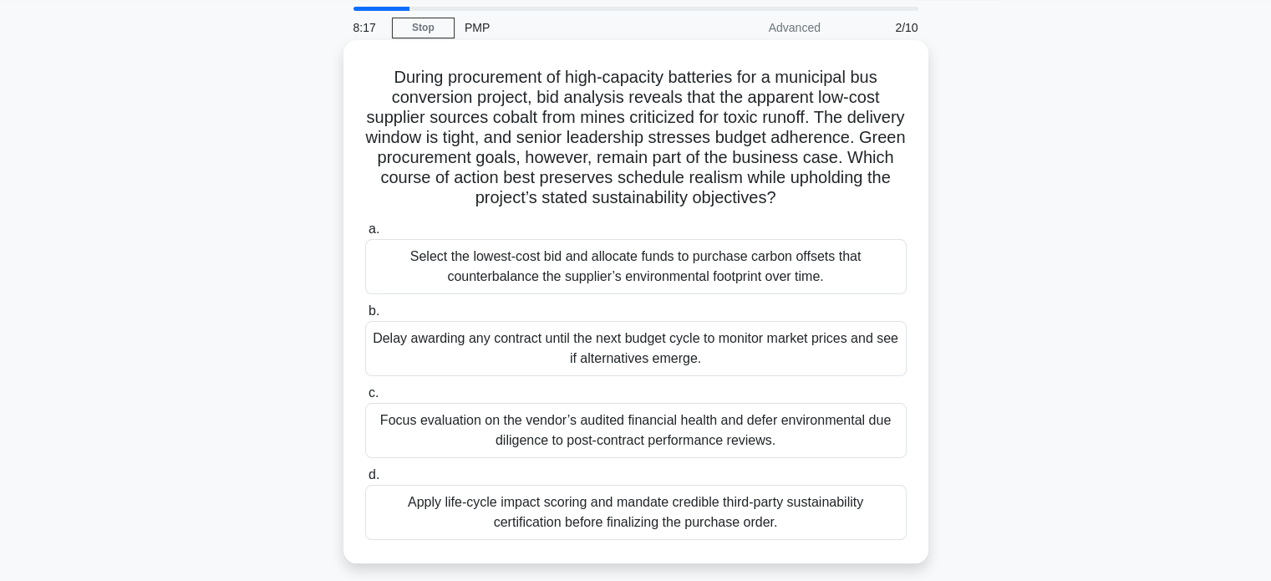
scroll to position [84, 0]
